Goal: Use online tool/utility: Utilize a website feature to perform a specific function

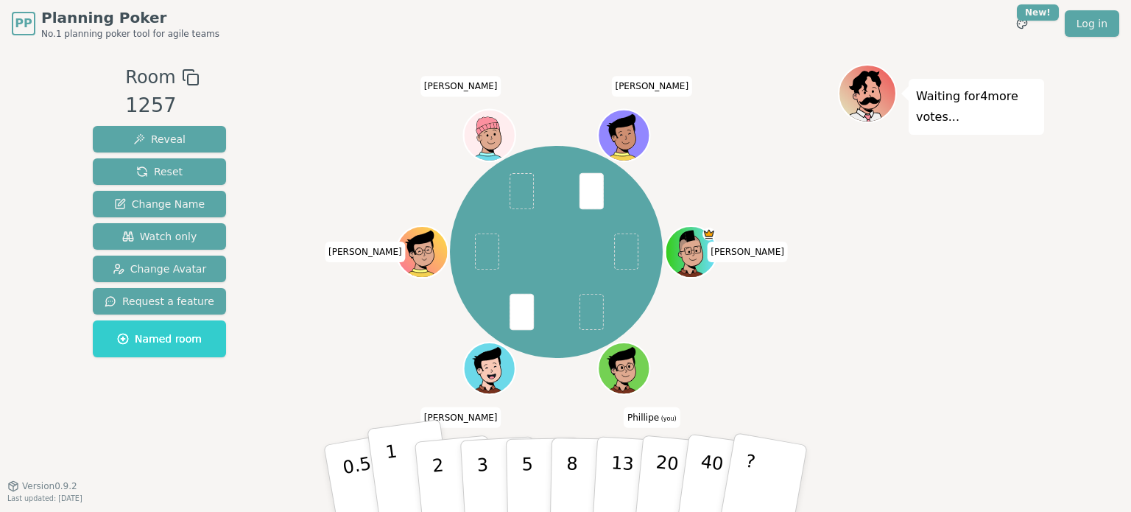
click at [398, 471] on button "1" at bounding box center [411, 478] width 88 height 119
click at [342, 339] on div "[PERSON_NAME] (you) [PERSON_NAME] [PERSON_NAME]" at bounding box center [556, 252] width 563 height 323
click at [432, 466] on p "2" at bounding box center [439, 480] width 19 height 80
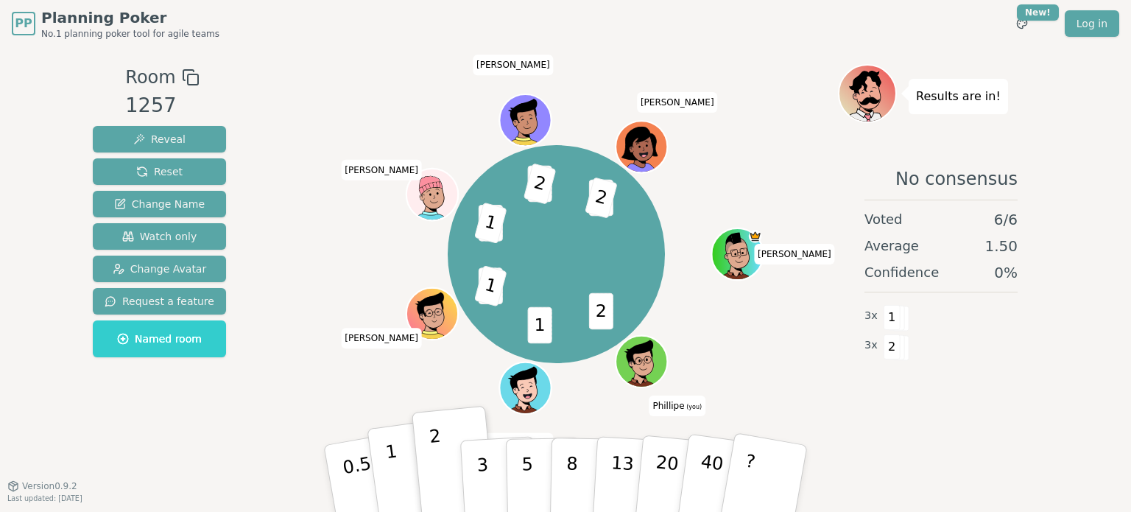
click at [406, 469] on button "1" at bounding box center [411, 478] width 88 height 119
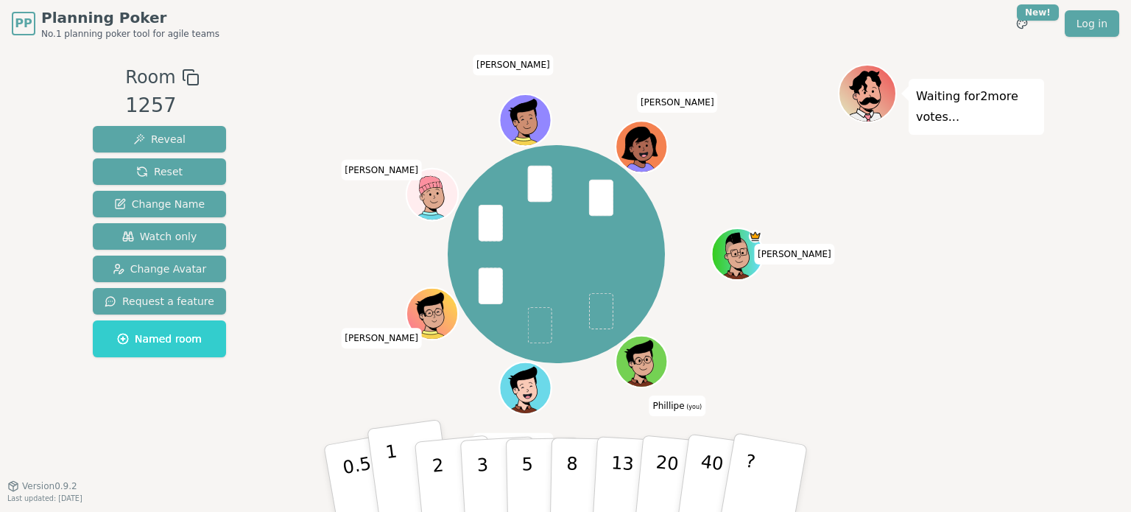
click at [414, 465] on button "1" at bounding box center [411, 478] width 88 height 119
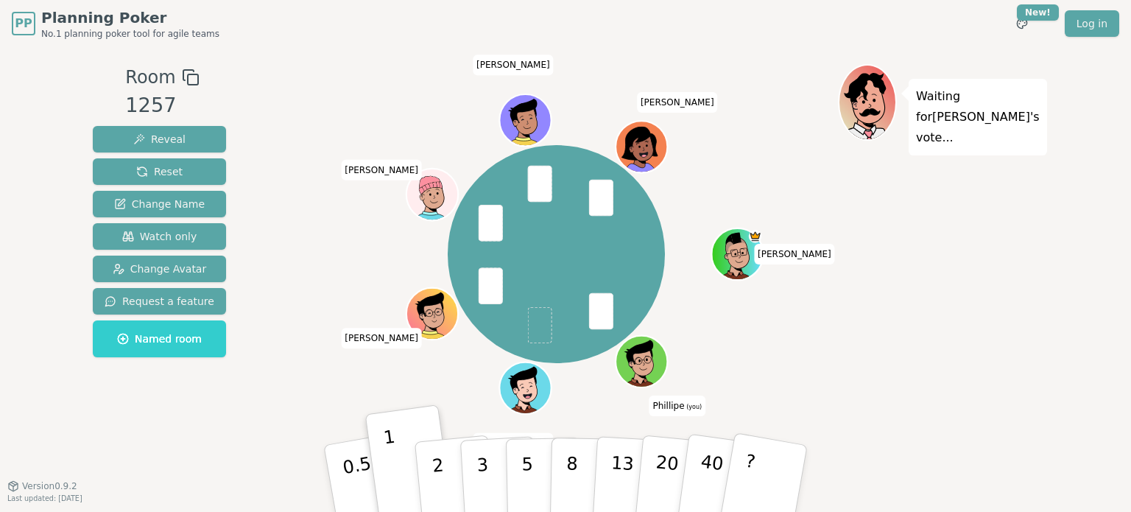
click at [1003, 315] on div "Waiting for [PERSON_NAME] 's vote..." at bounding box center [941, 266] width 206 height 405
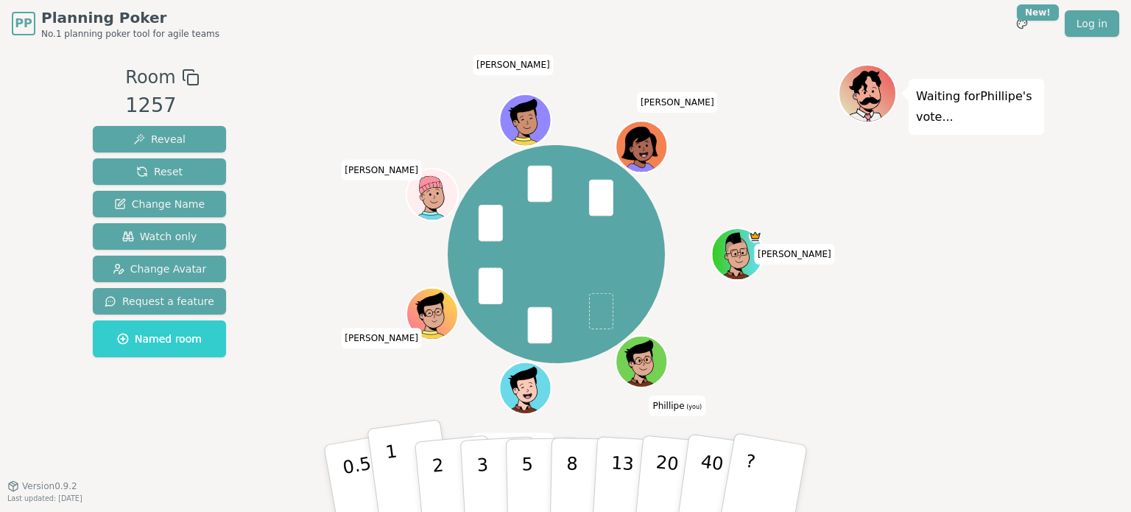
click at [391, 465] on p "1" at bounding box center [395, 480] width 22 height 80
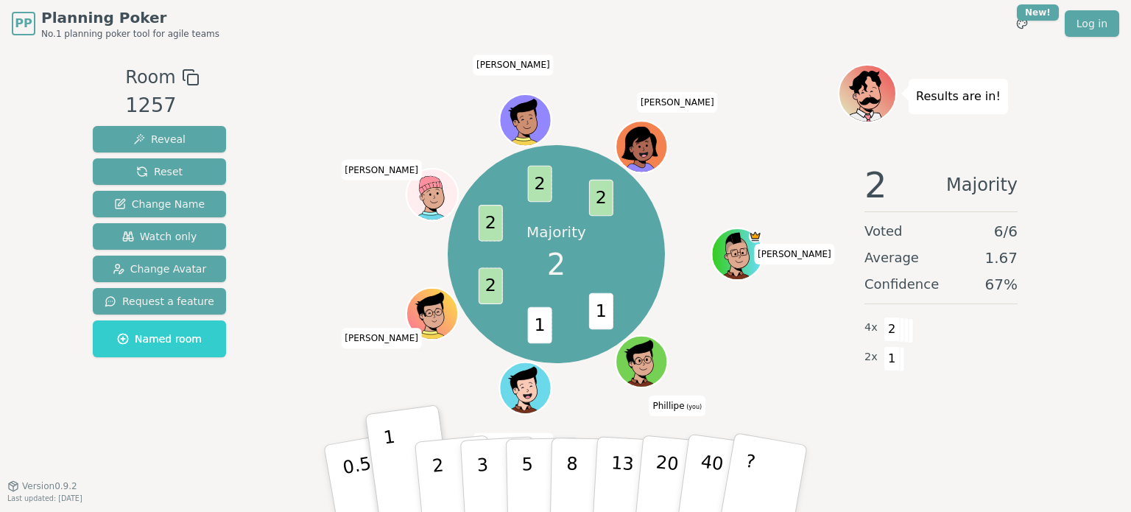
click at [761, 313] on div "Majority 2 1 1 2 2 2 2 [PERSON_NAME] (you) [PERSON_NAME] [PERSON_NAME] S [PERSO…" at bounding box center [556, 255] width 563 height 329
click at [432, 488] on button "2" at bounding box center [455, 479] width 84 height 117
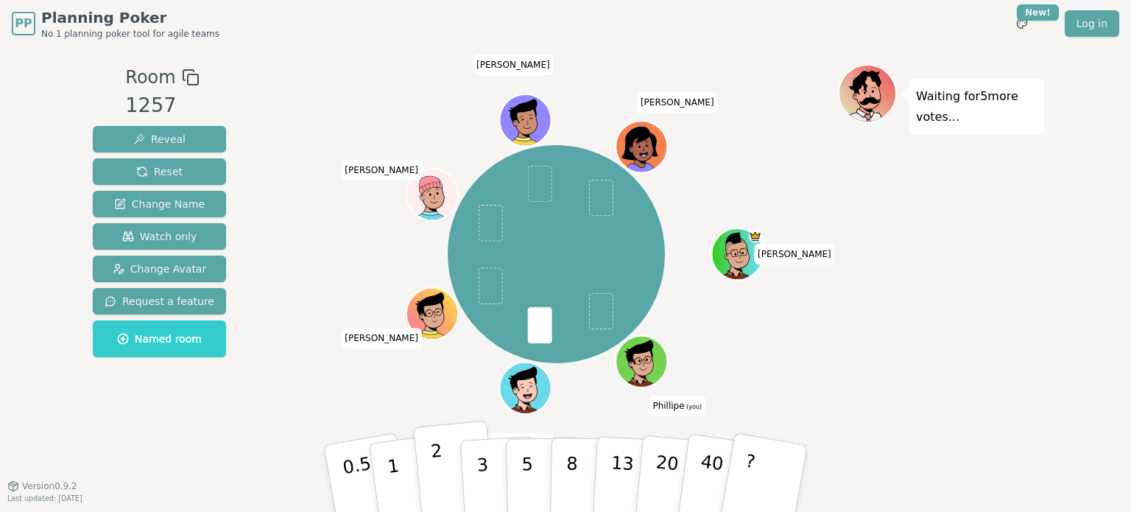
click at [448, 468] on button "2" at bounding box center [455, 479] width 84 height 117
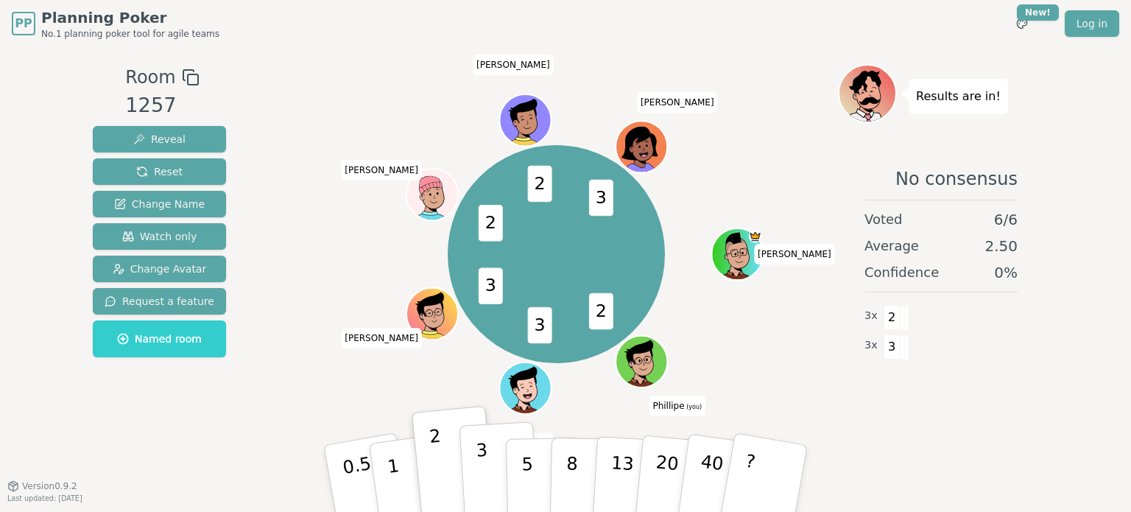
click at [485, 474] on p "3" at bounding box center [484, 480] width 16 height 80
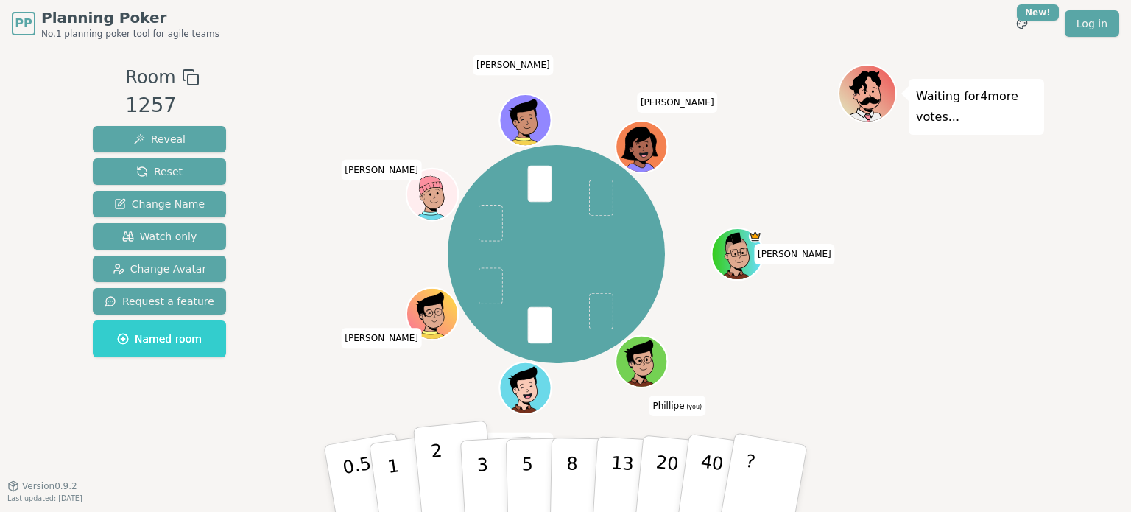
click at [452, 467] on button "2" at bounding box center [455, 479] width 84 height 117
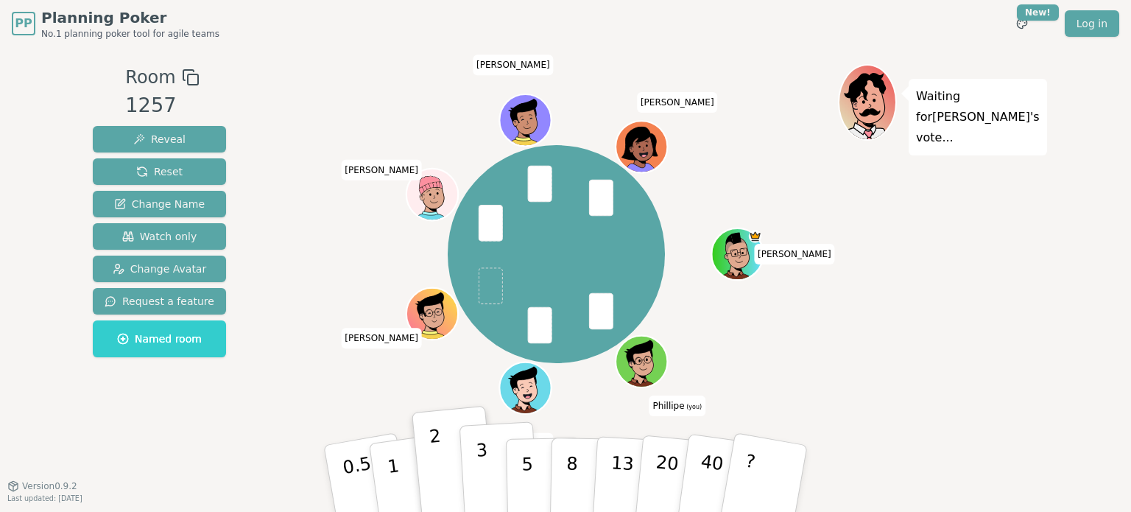
click at [487, 472] on button "3" at bounding box center [500, 478] width 80 height 115
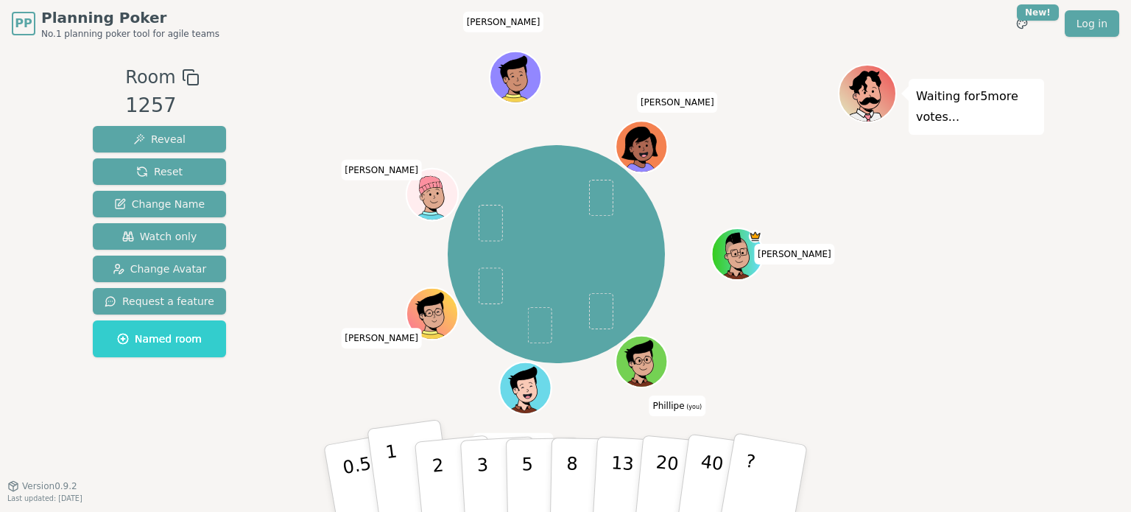
click at [403, 471] on button "1" at bounding box center [411, 478] width 88 height 119
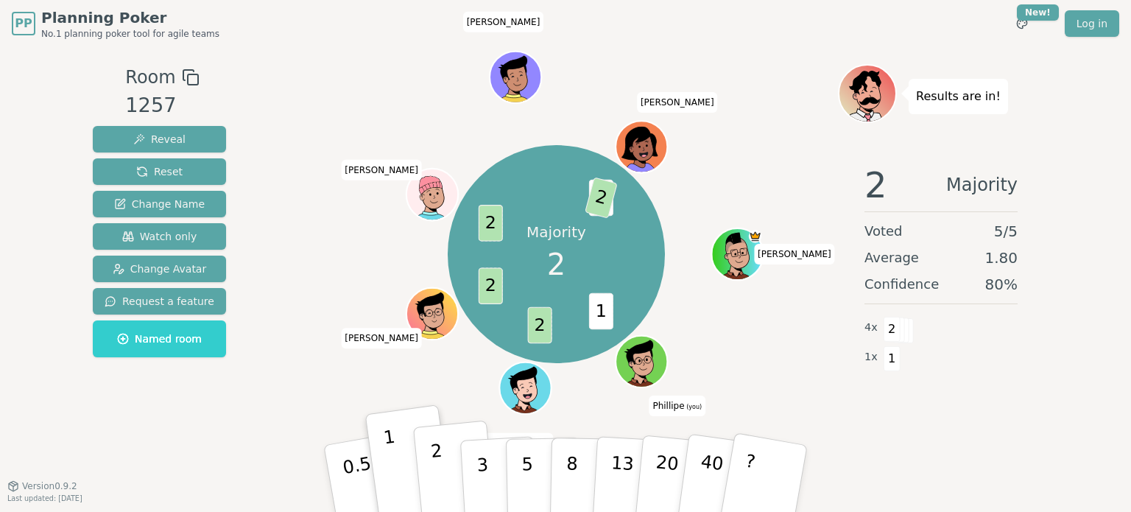
click at [433, 466] on p "2" at bounding box center [439, 480] width 19 height 80
